Goal: Task Accomplishment & Management: Use online tool/utility

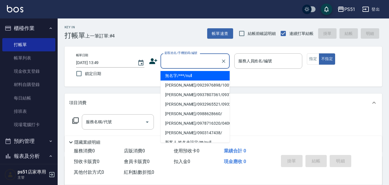
click at [204, 61] on input "顧客姓名/手機號碼/編號" at bounding box center [190, 61] width 55 height 10
click at [201, 77] on li "無名字/***/null" at bounding box center [194, 76] width 69 height 10
type input "無名字/***/null"
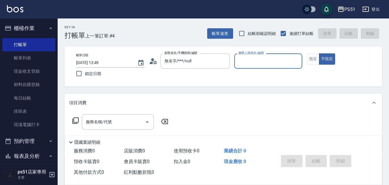
click at [270, 58] on input "服務人員姓名/編號" at bounding box center [268, 61] width 63 height 10
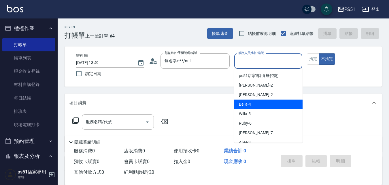
click at [257, 103] on div "Bella -4" at bounding box center [268, 104] width 68 height 10
type input "Bella-4"
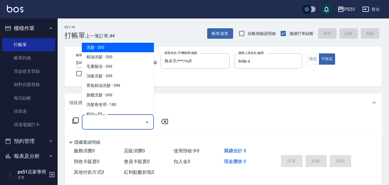
click at [135, 121] on input "服務名稱/代號" at bounding box center [113, 122] width 58 height 10
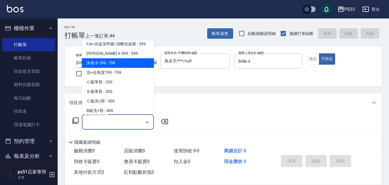
scroll to position [134, 0]
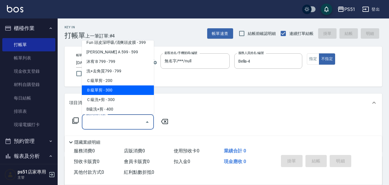
click at [124, 90] on span "Ｂ級單剪 - 300" at bounding box center [118, 90] width 72 height 10
type input "Ｂ級單剪(202)"
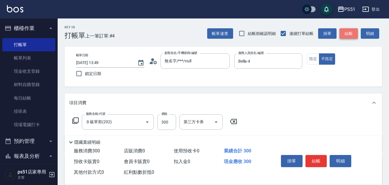
click at [343, 31] on button "結帳" at bounding box center [348, 33] width 18 height 11
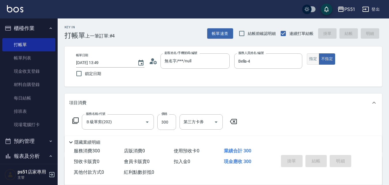
type input "[DATE] 15:48"
